Goal: Task Accomplishment & Management: Use online tool/utility

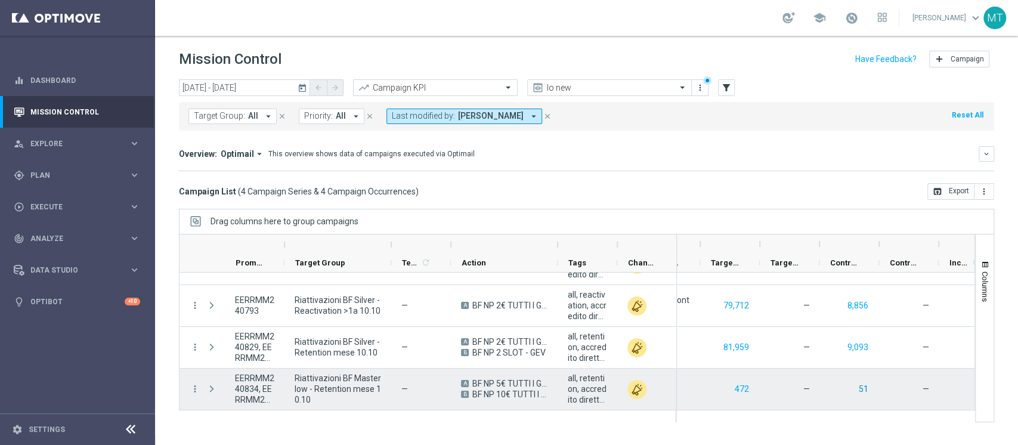
click at [859, 390] on button "51" at bounding box center [864, 389] width 12 height 15
click at [736, 391] on button "472" at bounding box center [742, 389] width 17 height 15
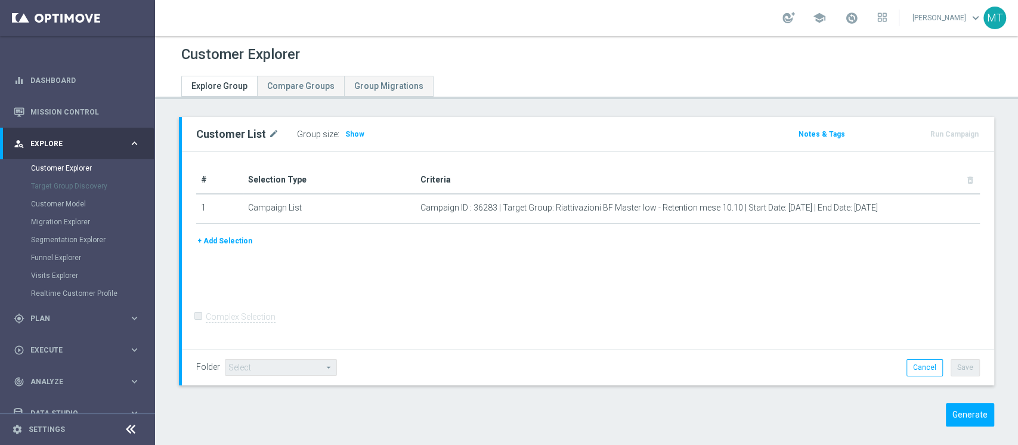
click at [962, 427] on div "Customer List mode_edit Group size : Show Notes & Tags Run Campaign" at bounding box center [586, 280] width 863 height 327
click at [960, 419] on button "Generate" at bounding box center [970, 414] width 48 height 23
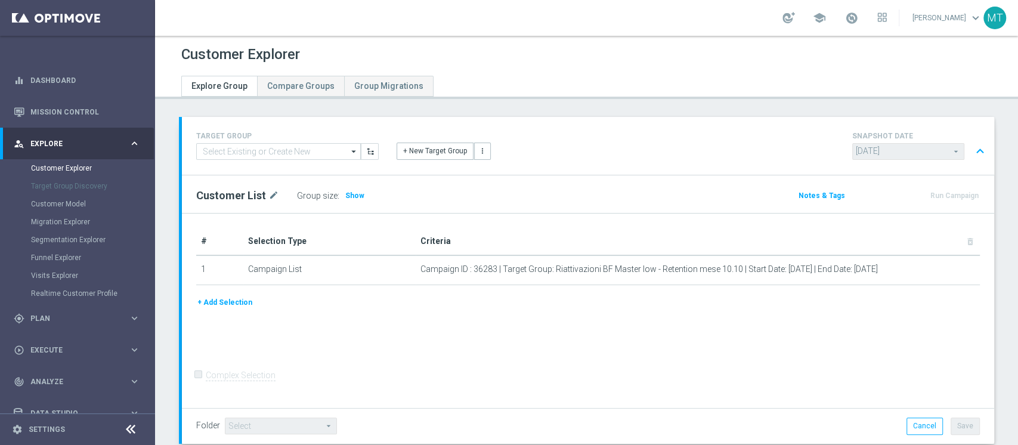
click at [514, 292] on div "# Selection Type Criteria delete_forever 1 Campaign List Campaign ID : 36283 | …" at bounding box center [588, 262] width 802 height 68
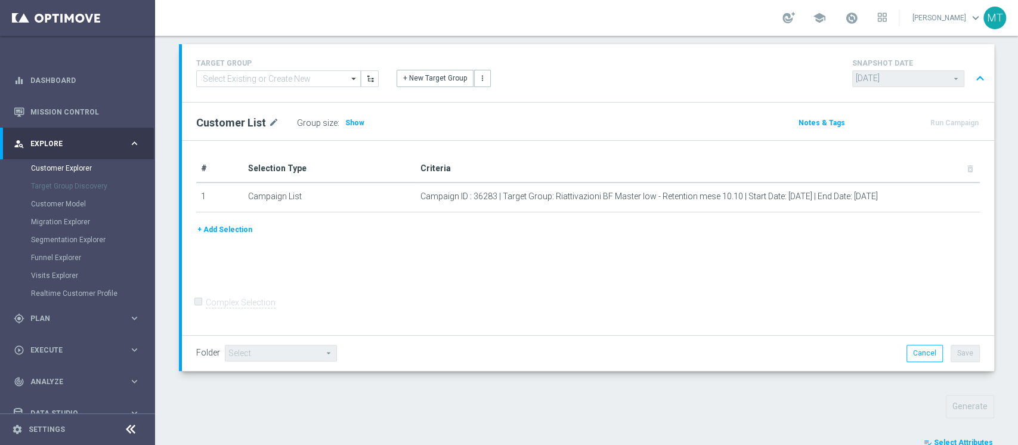
scroll to position [311, 0]
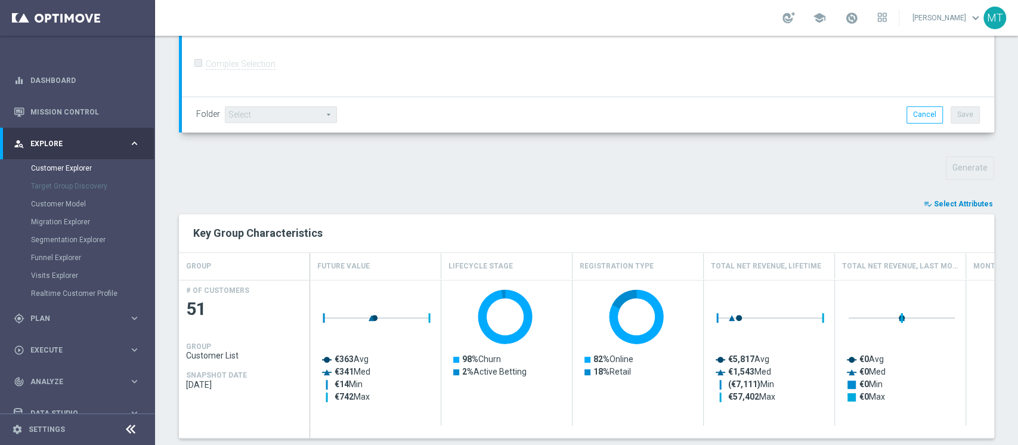
drag, startPoint x: 958, startPoint y: 211, endPoint x: 956, endPoint y: 200, distance: 10.9
click at [956, 200] on span "Select Attributes" at bounding box center [963, 204] width 59 height 8
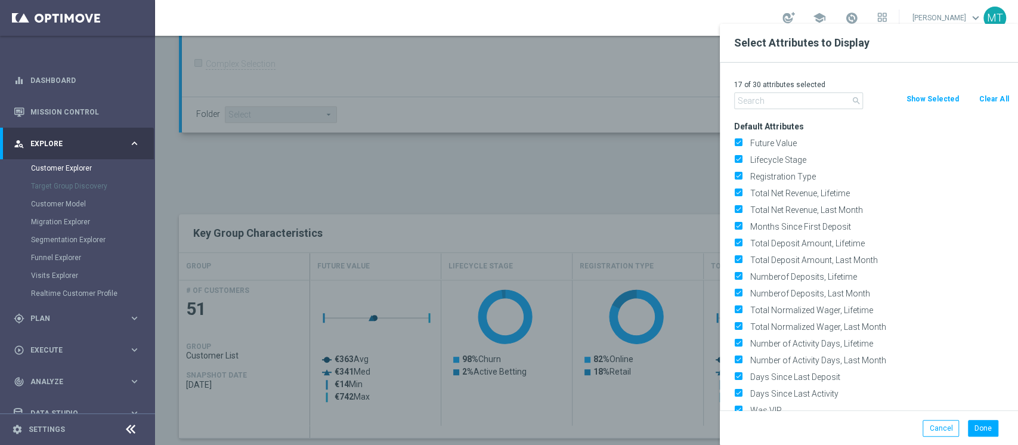
drag, startPoint x: 983, startPoint y: 101, endPoint x: 966, endPoint y: 100, distance: 16.7
click at [983, 101] on button "Clear All" at bounding box center [994, 98] width 32 height 13
checkbox input "false"
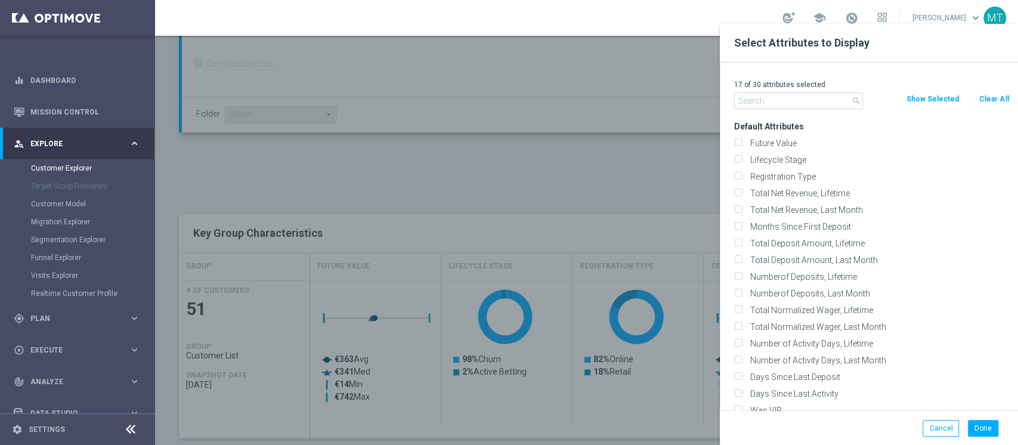
checkbox input "false"
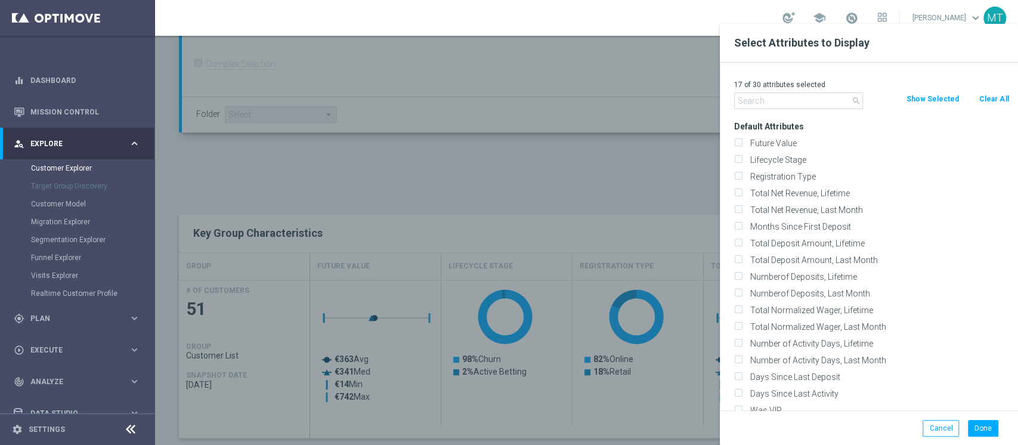
checkbox input "false"
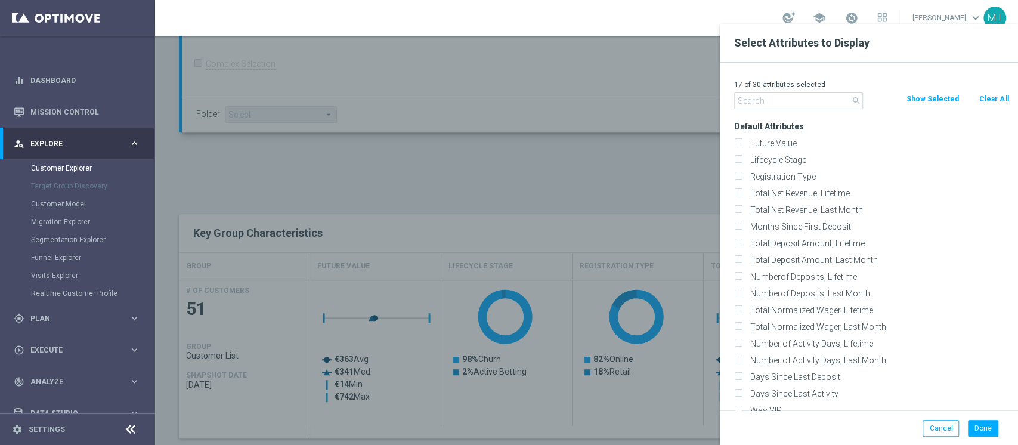
checkbox input "false"
click at [859, 98] on icon "search" at bounding box center [857, 101] width 10 height 10
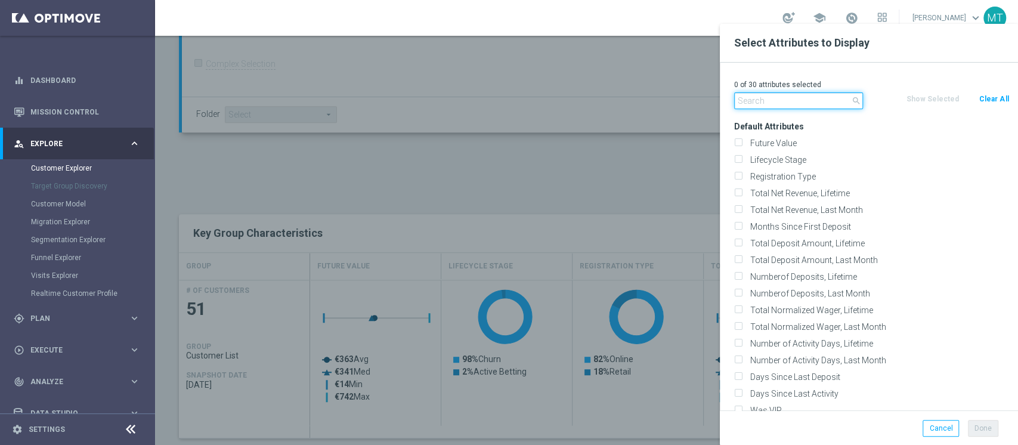
click at [845, 98] on input "text" at bounding box center [798, 100] width 129 height 17
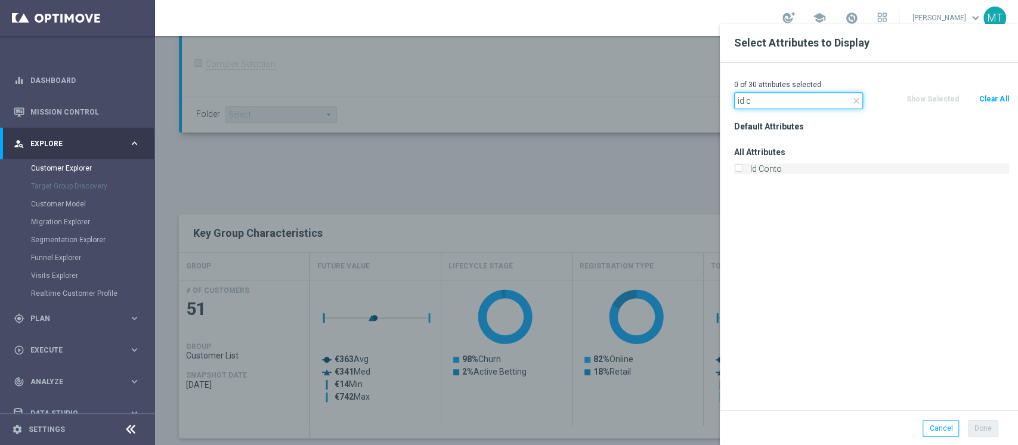
type input "id c"
drag, startPoint x: 787, startPoint y: 163, endPoint x: 781, endPoint y: 168, distance: 7.6
click at [787, 163] on label "Id Conto" at bounding box center [877, 168] width 263 height 11
click at [742, 166] on input "Id Conto" at bounding box center [738, 170] width 8 height 8
checkbox input "true"
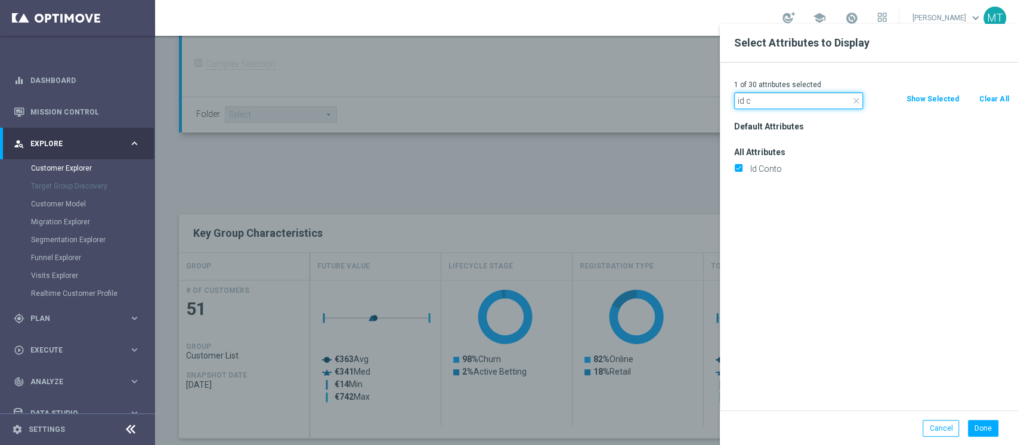
drag, startPoint x: 761, startPoint y: 98, endPoint x: 685, endPoint y: 98, distance: 75.8
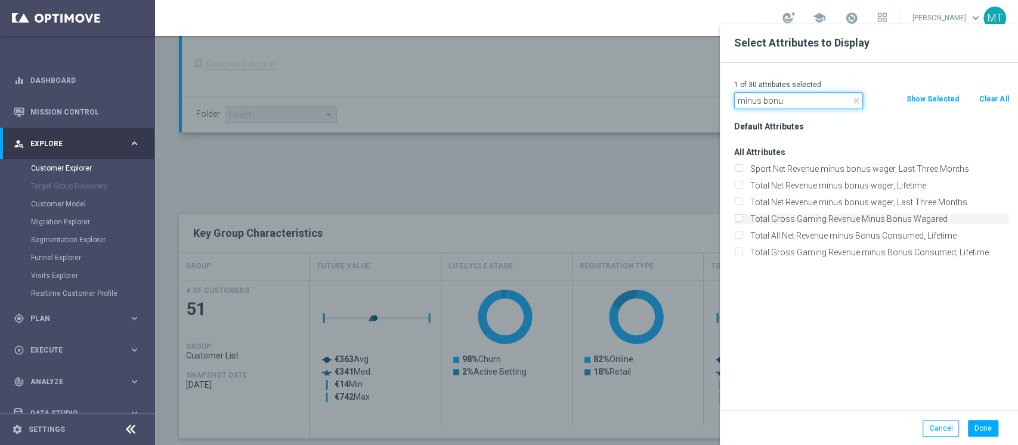
type input "minus bonu"
click at [910, 215] on label "Total Gross Gaming Revenue Minus Bonus Wagared" at bounding box center [877, 219] width 263 height 11
click at [742, 217] on input "Total Gross Gaming Revenue Minus Bonus Wagared" at bounding box center [738, 221] width 8 height 8
checkbox input "true"
click at [990, 428] on button "Done" at bounding box center [983, 428] width 30 height 17
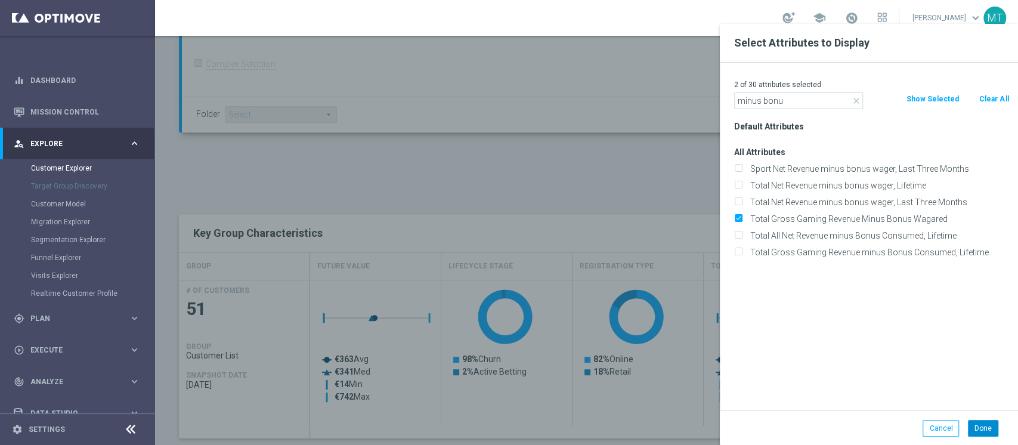
type input "Search"
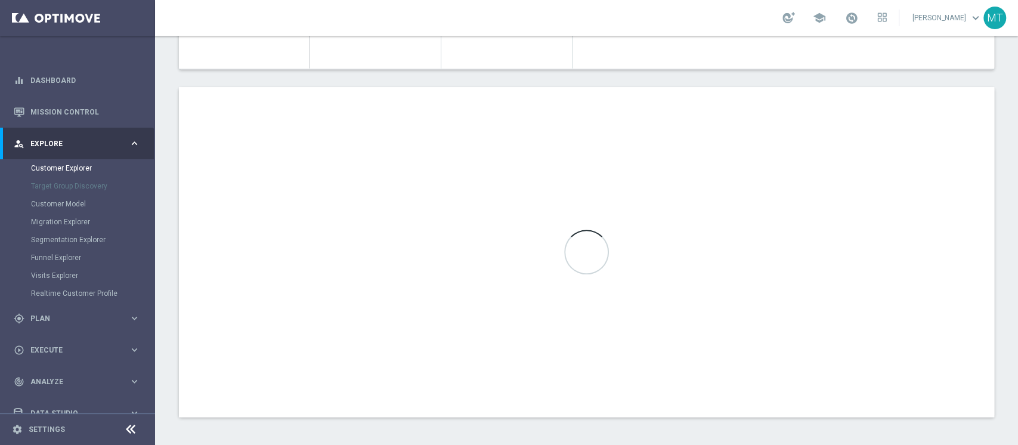
scroll to position [669, 0]
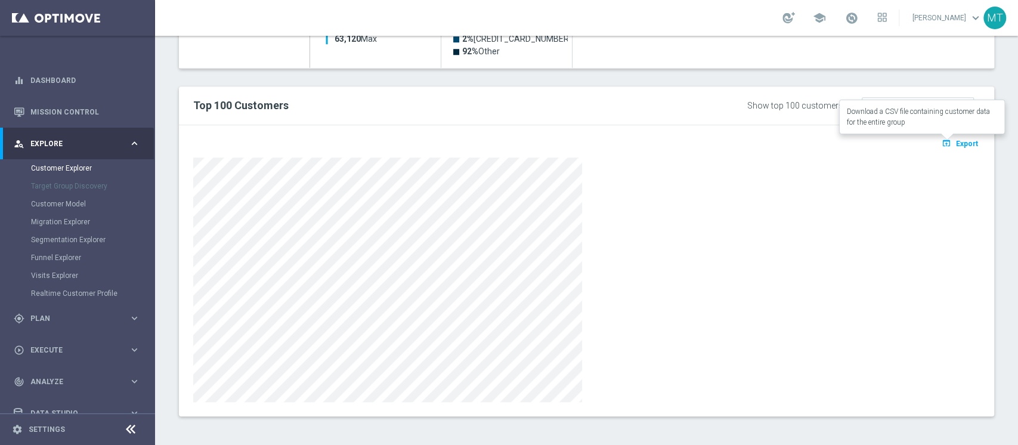
click at [956, 143] on span "Export" at bounding box center [967, 144] width 22 height 8
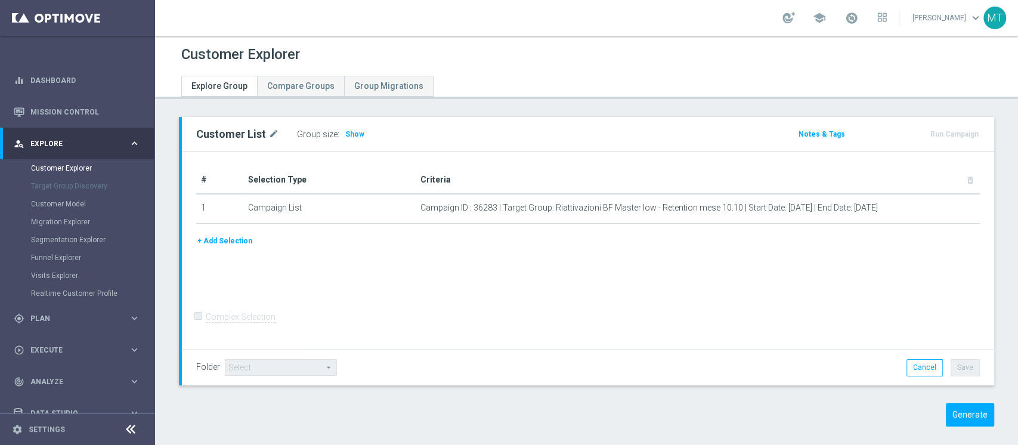
click at [974, 426] on div "Customer List mode_edit Group size : Show Notes & Tags Run Campaign" at bounding box center [586, 280] width 863 height 327
click at [967, 421] on button "Generate" at bounding box center [970, 414] width 48 height 23
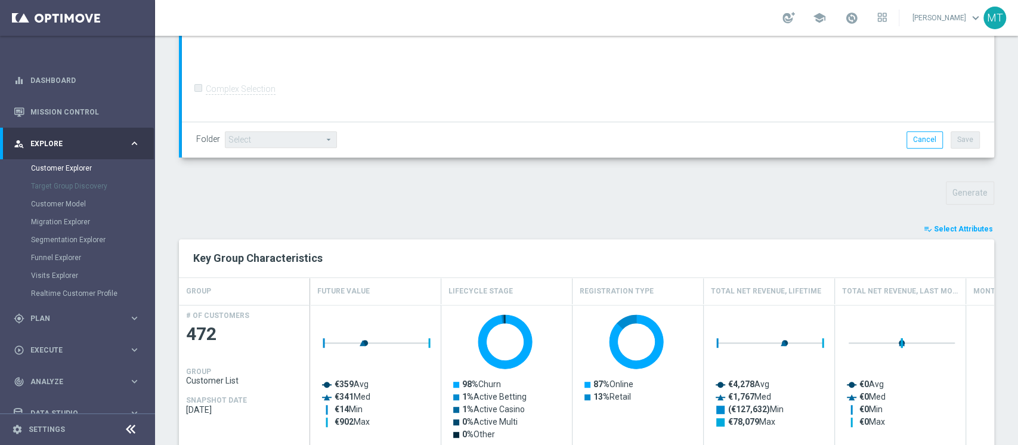
scroll to position [311, 0]
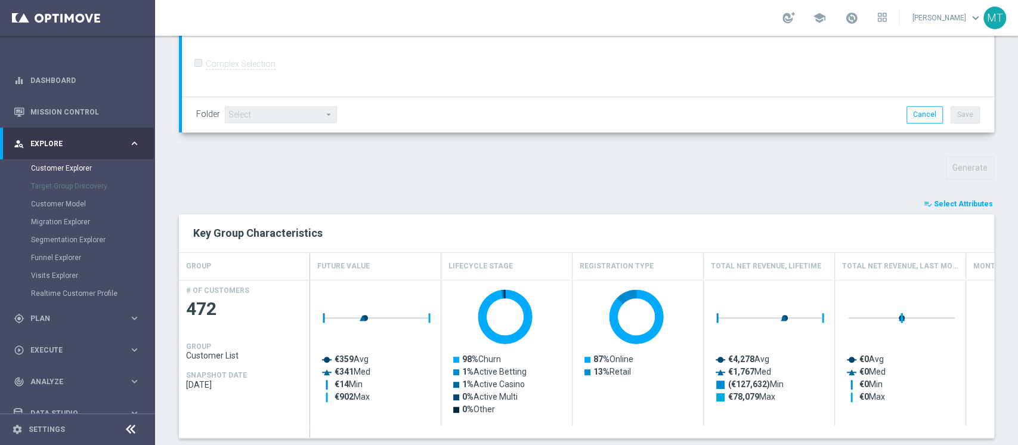
click at [966, 197] on button "playlist_add_check Select Attributes" at bounding box center [959, 203] width 72 height 13
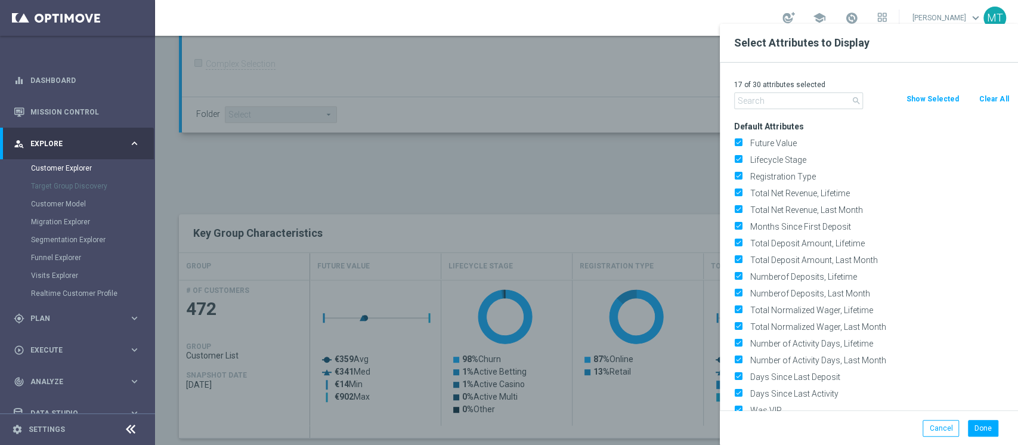
click at [994, 106] on div "search Clear All Show Selected" at bounding box center [871, 100] width 293 height 17
click at [993, 93] on button "Clear All" at bounding box center [994, 98] width 32 height 13
checkbox input "false"
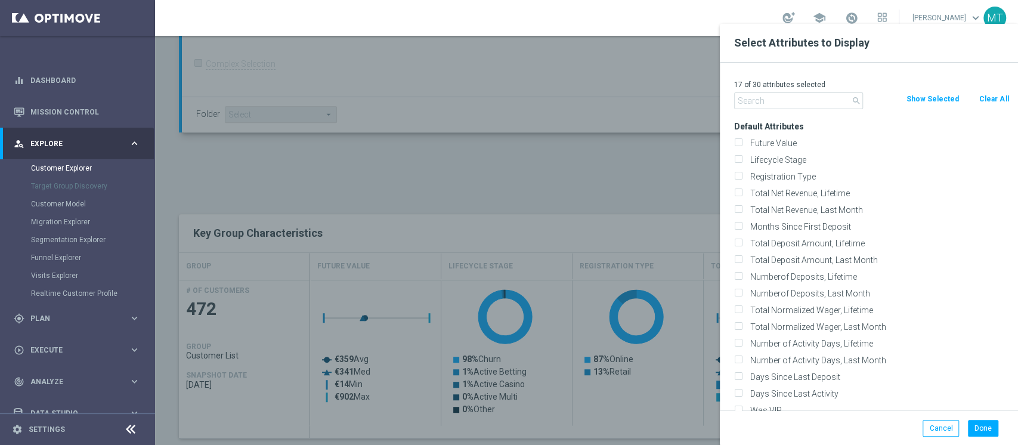
checkbox input "false"
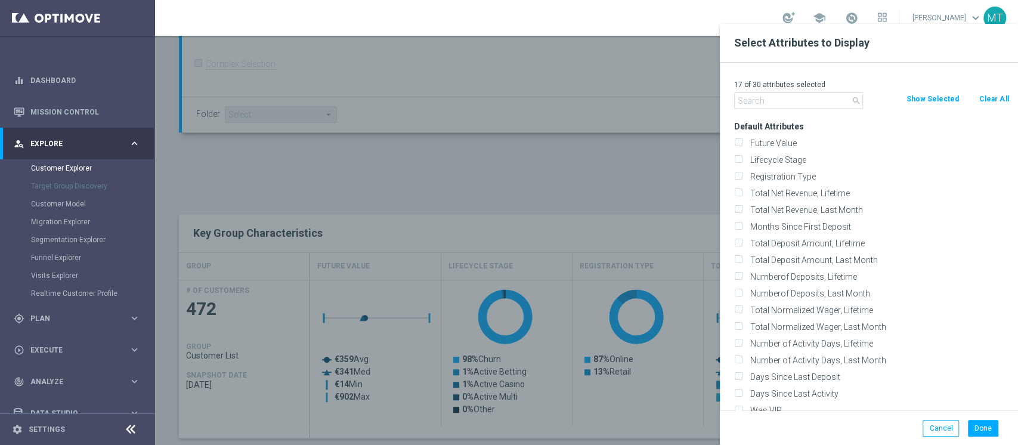
checkbox input "false"
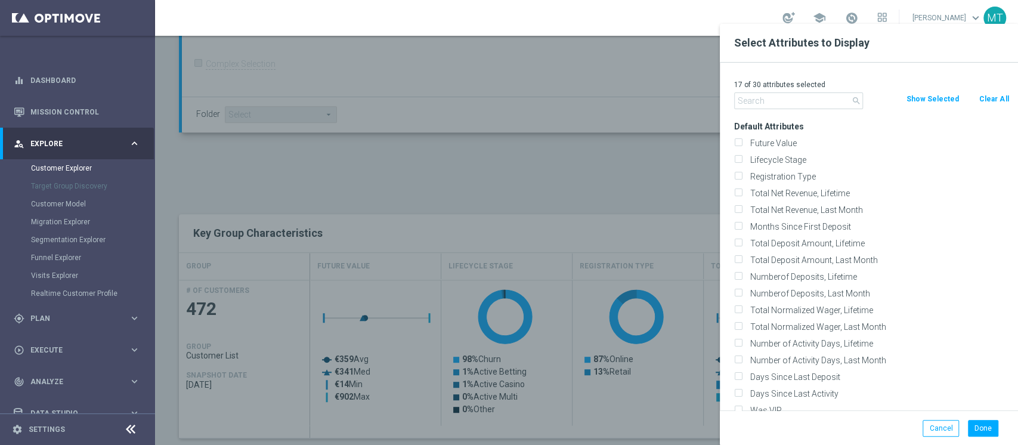
checkbox input "false"
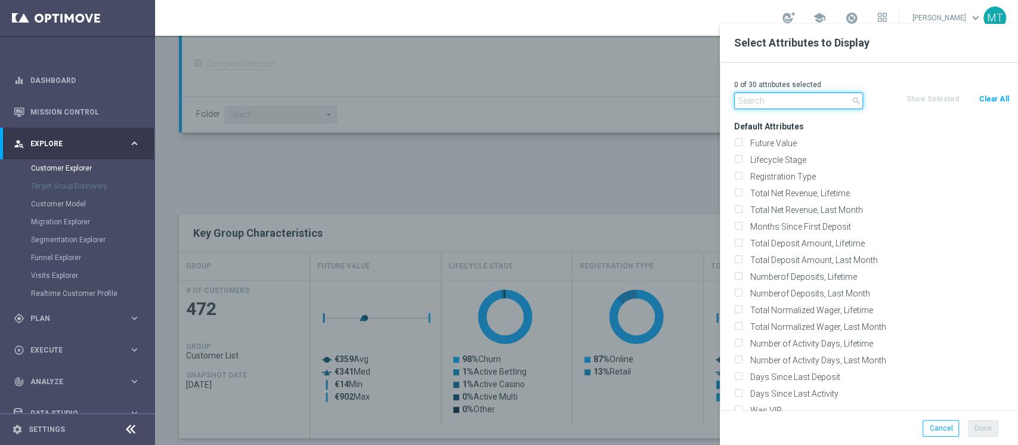
click at [765, 105] on input "text" at bounding box center [798, 100] width 129 height 17
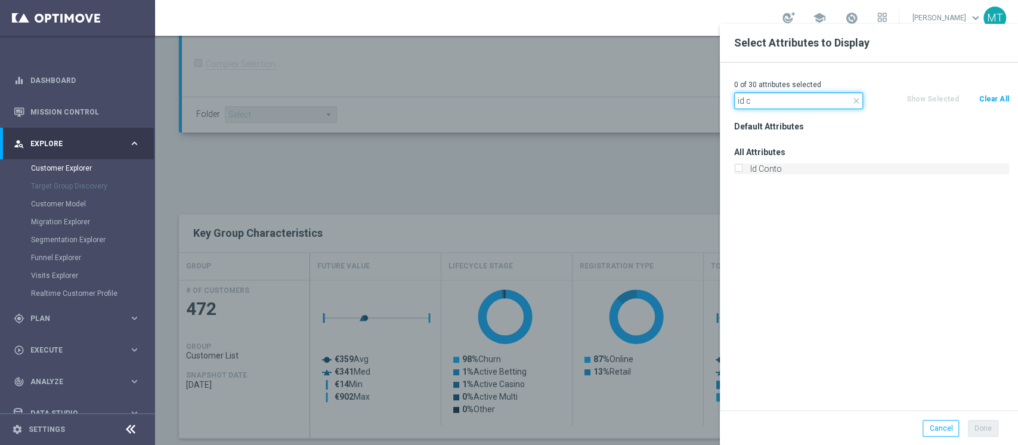
type input "id c"
click at [757, 164] on label "Id Conto" at bounding box center [877, 168] width 263 height 11
click at [742, 166] on input "Id Conto" at bounding box center [738, 170] width 8 height 8
checkbox input "true"
drag, startPoint x: 774, startPoint y: 97, endPoint x: 687, endPoint y: 94, distance: 87.7
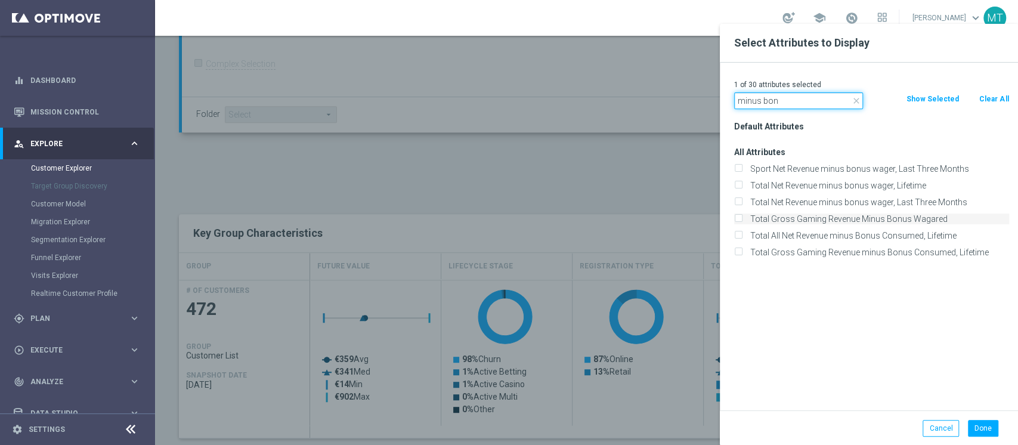
type input "minus bon"
click at [895, 218] on label "Total Gross Gaming Revenue Minus Bonus Wagared" at bounding box center [877, 219] width 263 height 11
click at [742, 218] on input "Total Gross Gaming Revenue Minus Bonus Wagared" at bounding box center [738, 221] width 8 height 8
checkbox input "true"
click at [985, 433] on button "Done" at bounding box center [983, 428] width 30 height 17
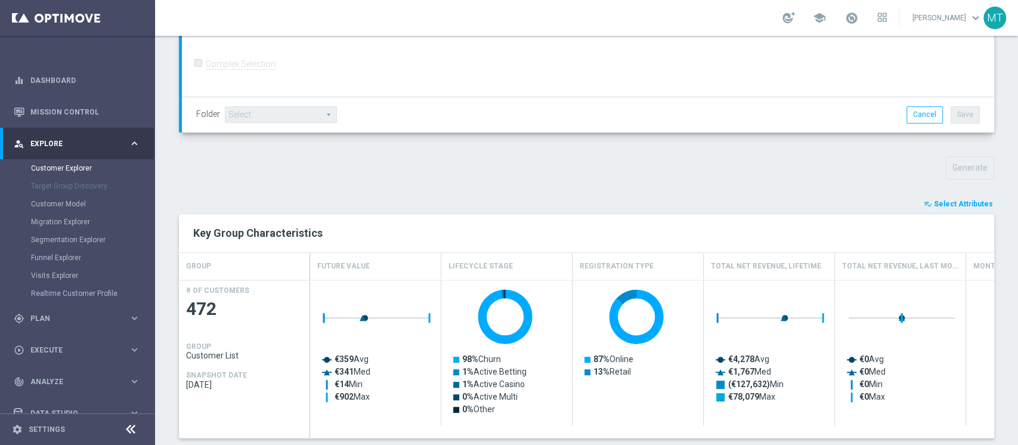
type input "Search"
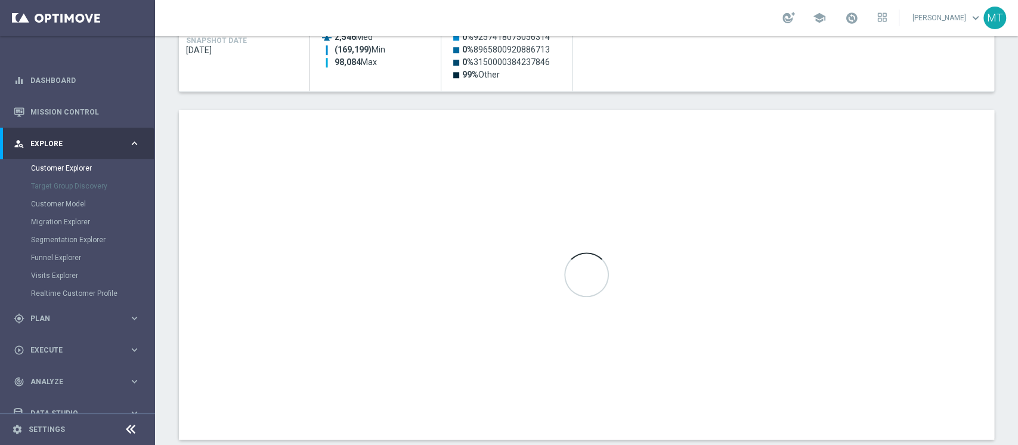
scroll to position [669, 0]
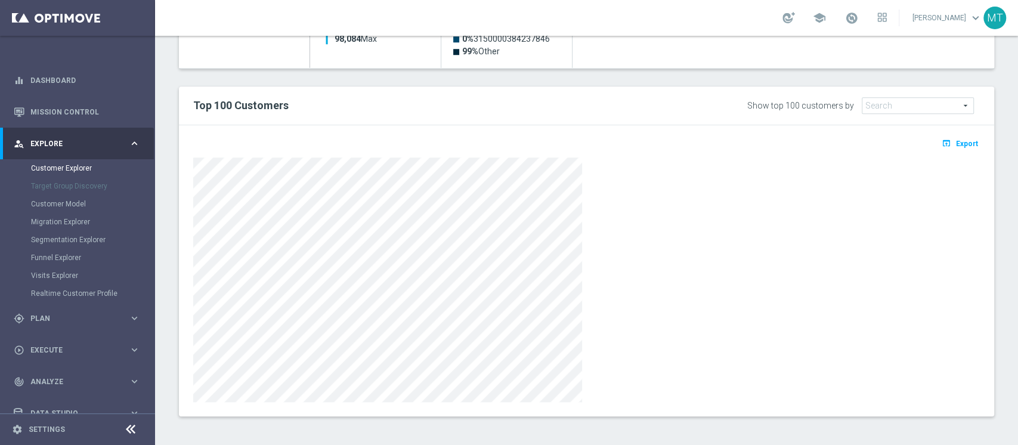
click at [955, 154] on div at bounding box center [586, 278] width 805 height 248
click at [956, 143] on span "Export" at bounding box center [967, 144] width 22 height 8
